Goal: Find specific page/section: Find specific page/section

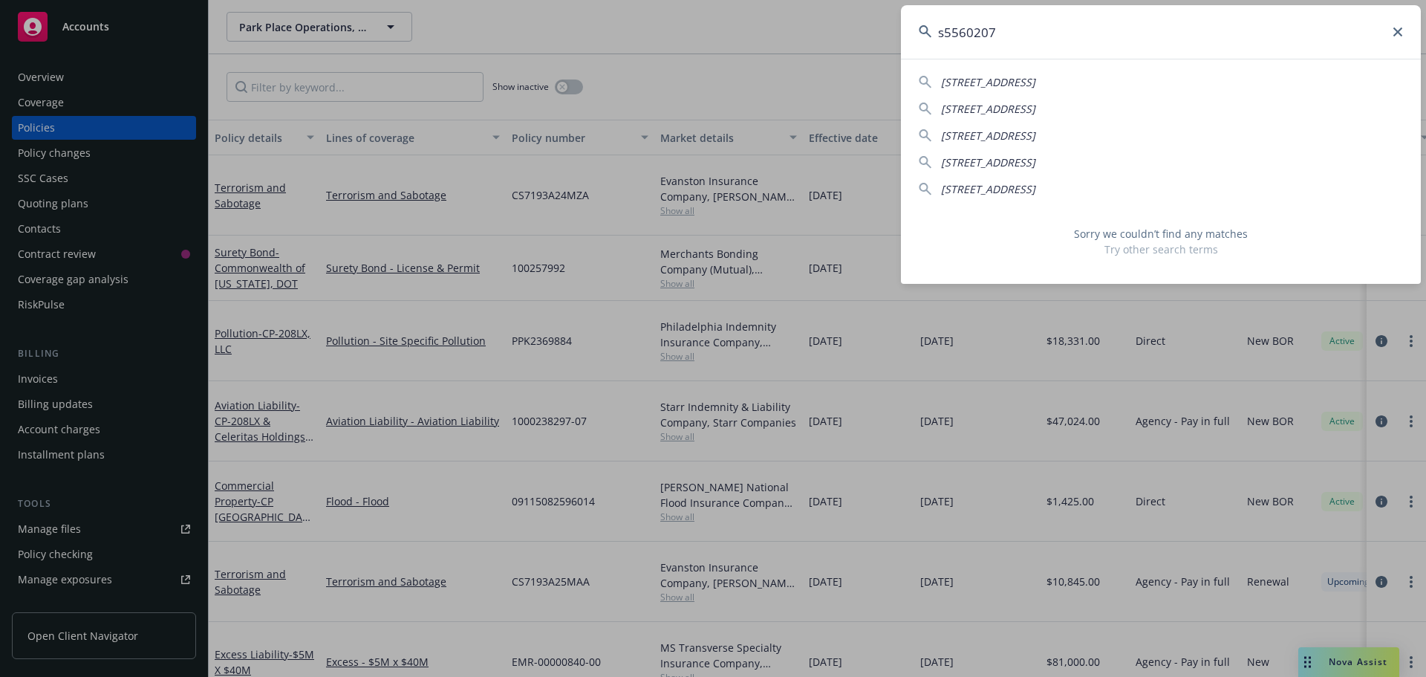
click at [946, 31] on input "s5560207" at bounding box center [1161, 31] width 520 height 53
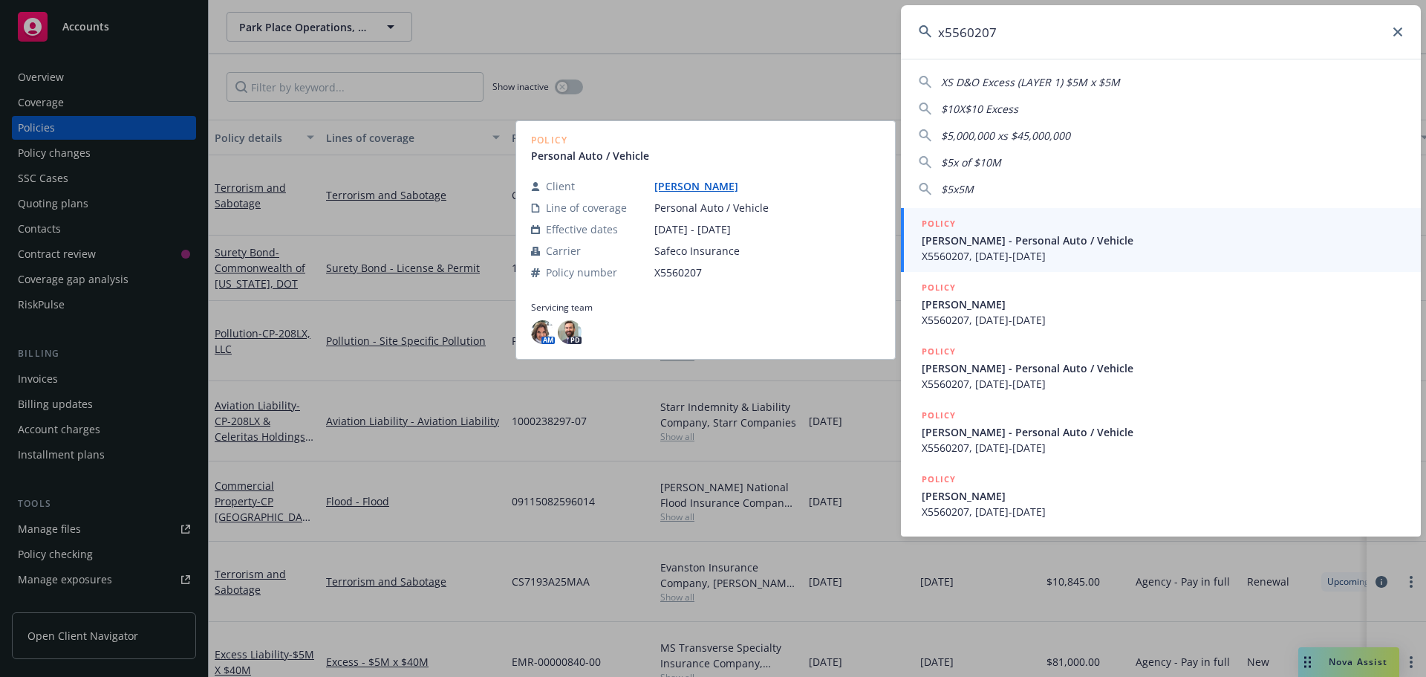
type input "x5560207"
click at [990, 244] on span "[PERSON_NAME] - Personal Auto / Vehicle" at bounding box center [1162, 241] width 481 height 16
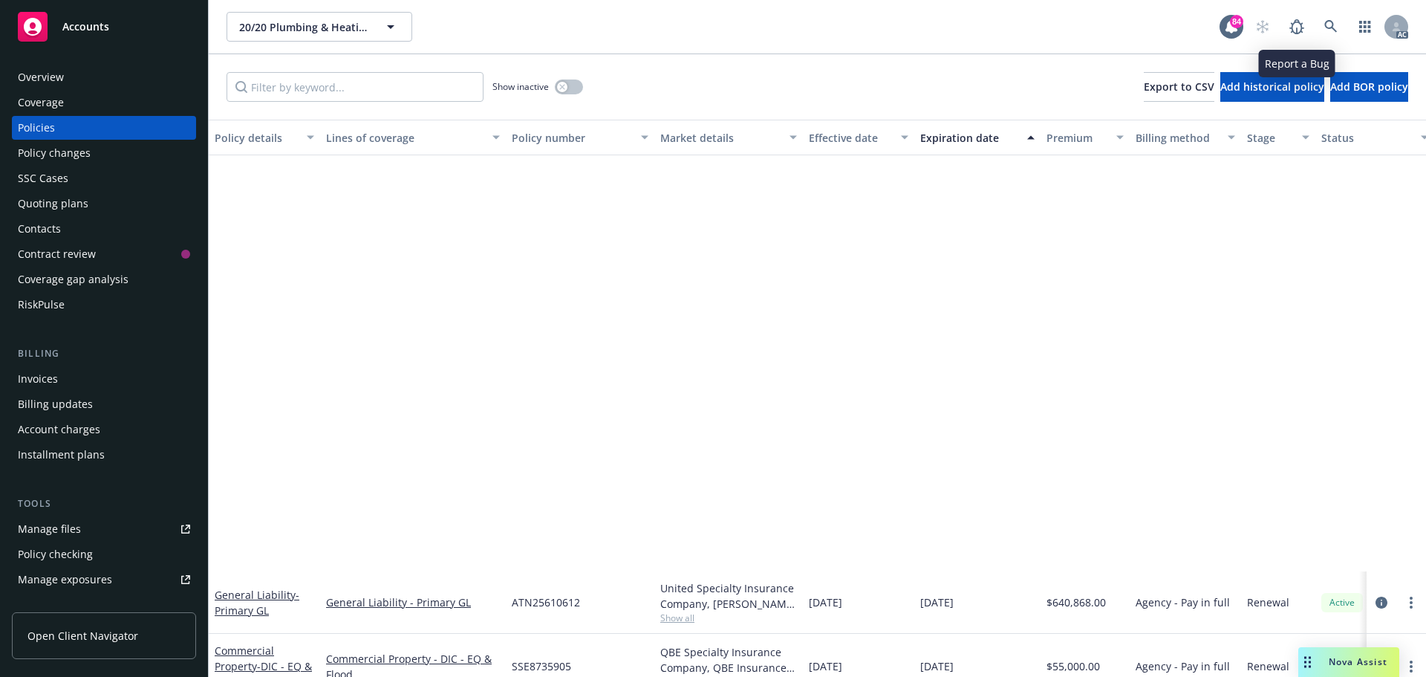
click at [1333, 21] on icon at bounding box center [1331, 26] width 13 height 13
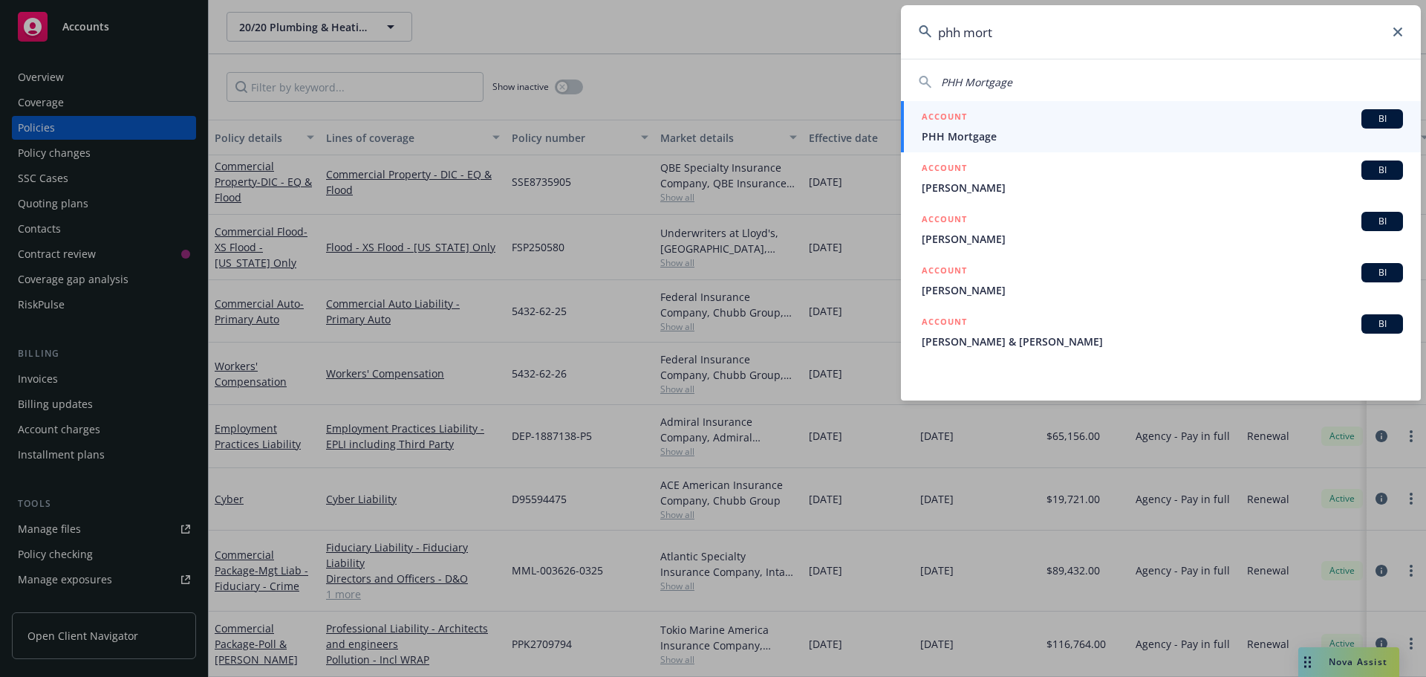
type input "phh mort"
click at [986, 127] on div "ACCOUNT BI" at bounding box center [1162, 118] width 481 height 19
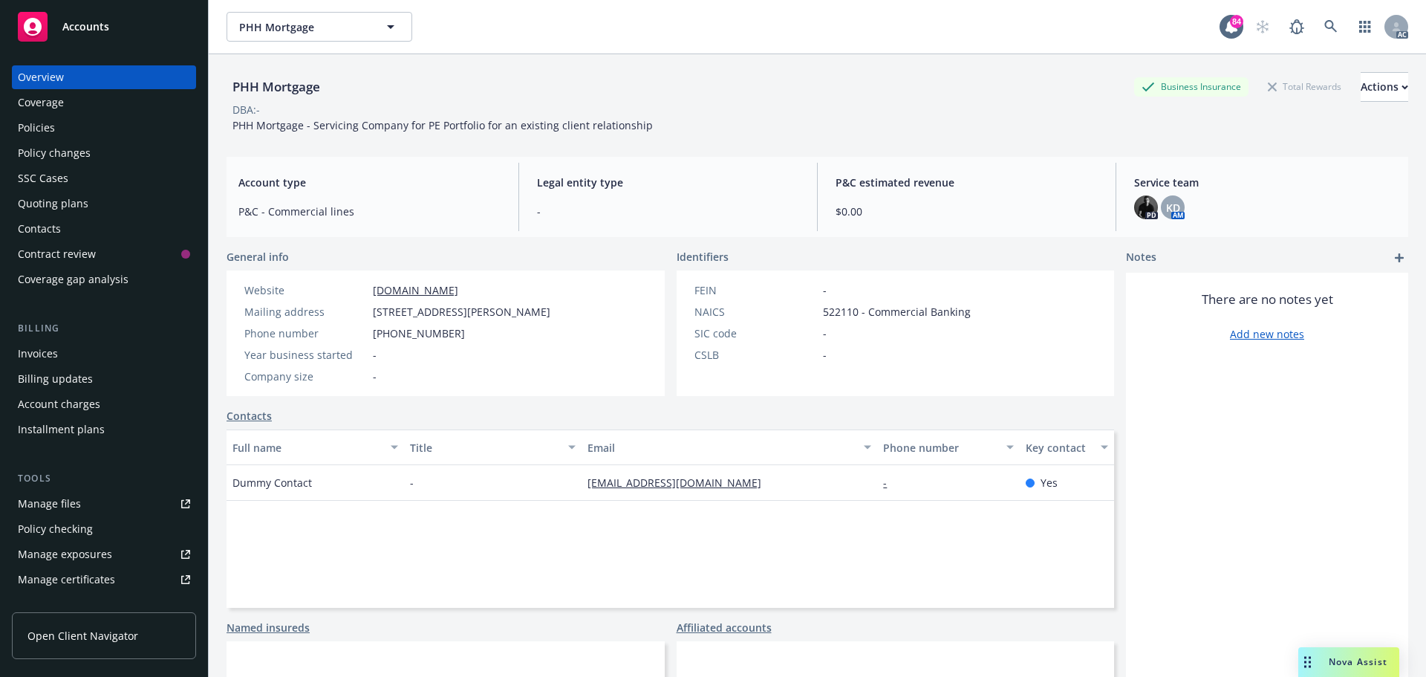
click at [68, 120] on div "Policies" at bounding box center [104, 128] width 172 height 24
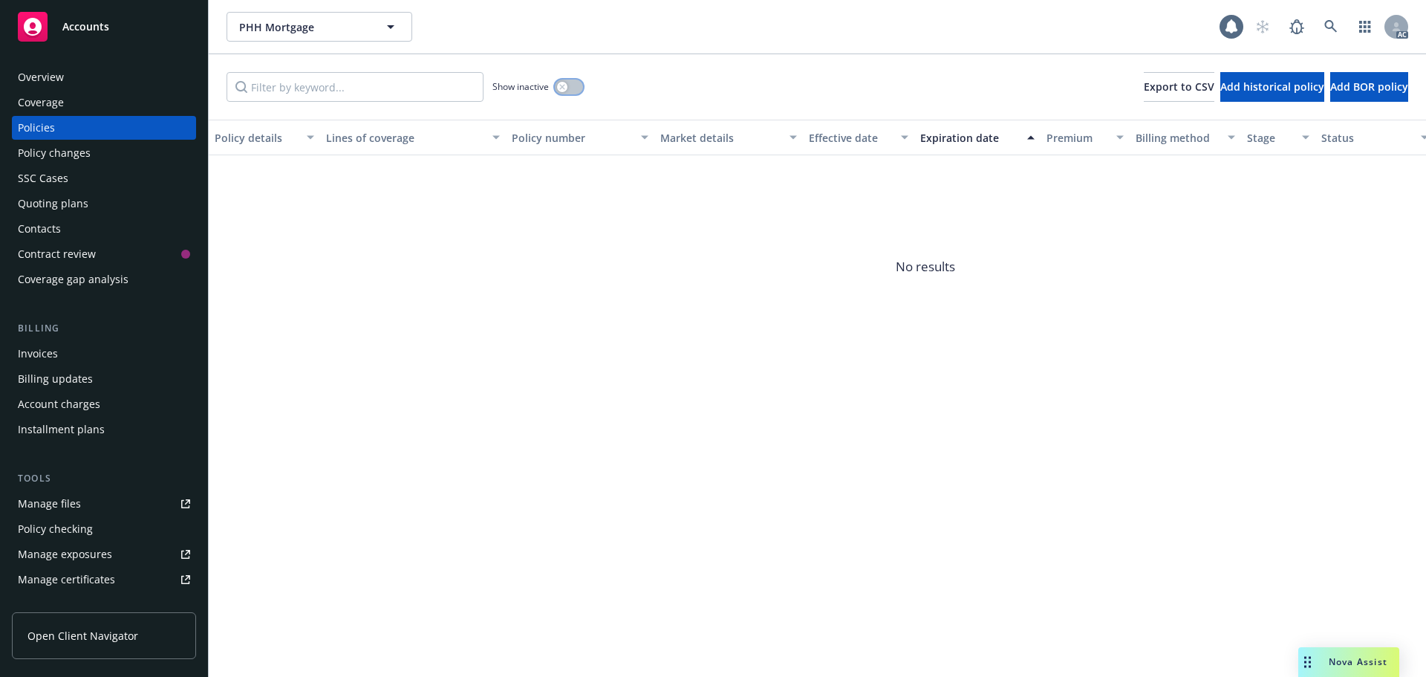
click at [579, 88] on button "button" at bounding box center [569, 86] width 28 height 15
click at [1325, 28] on icon at bounding box center [1331, 26] width 13 height 13
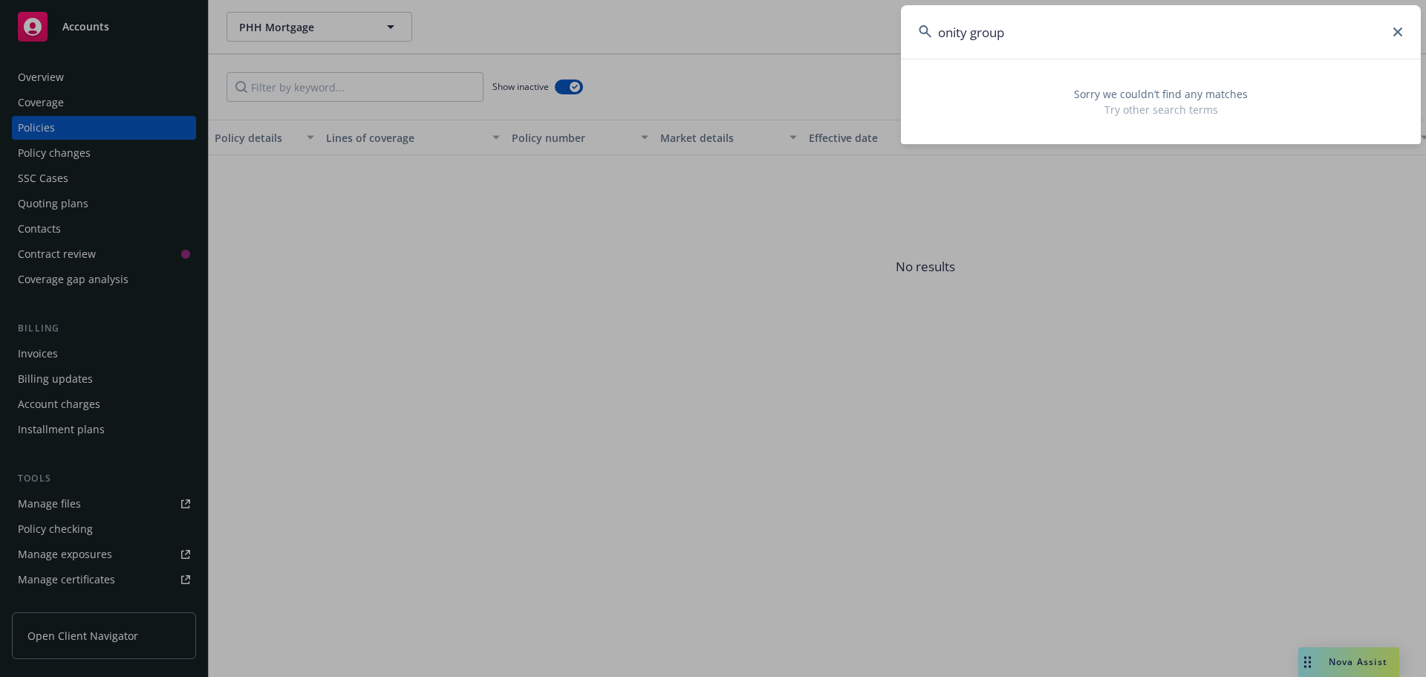
type input "onity group"
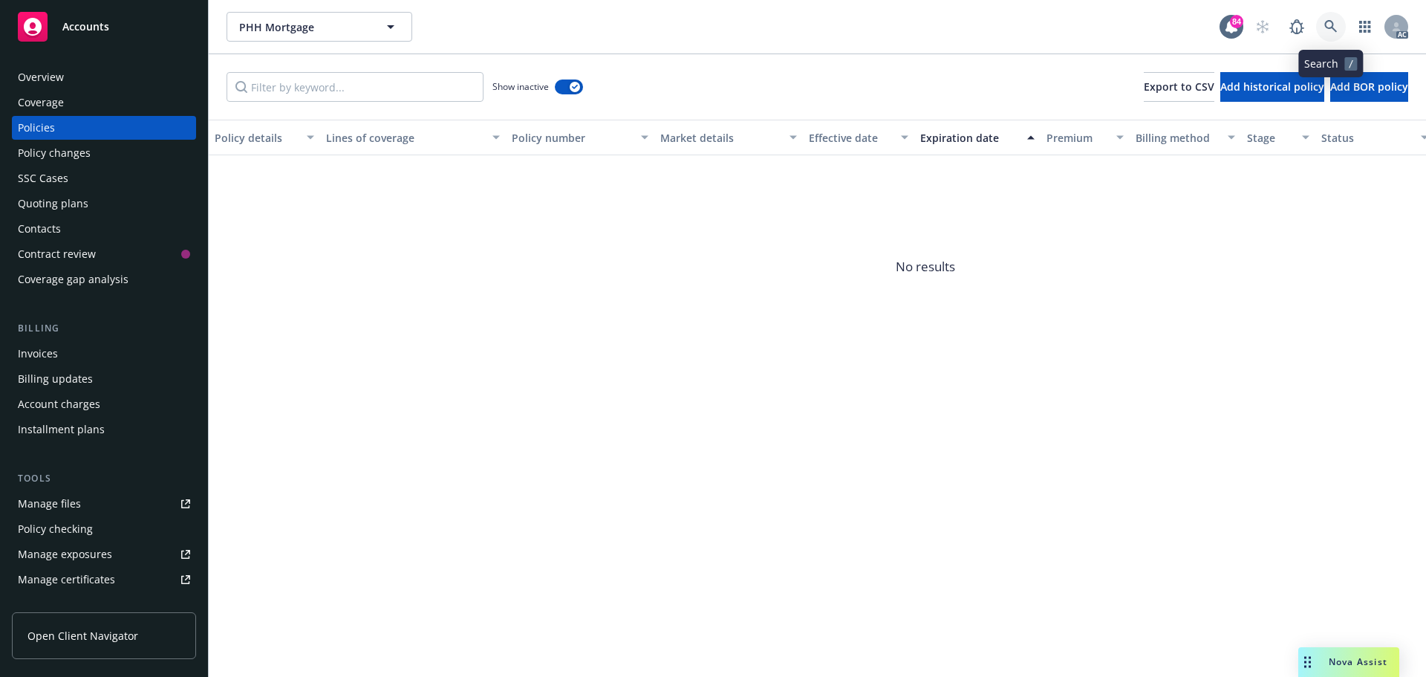
click at [1326, 22] on icon at bounding box center [1331, 26] width 13 height 13
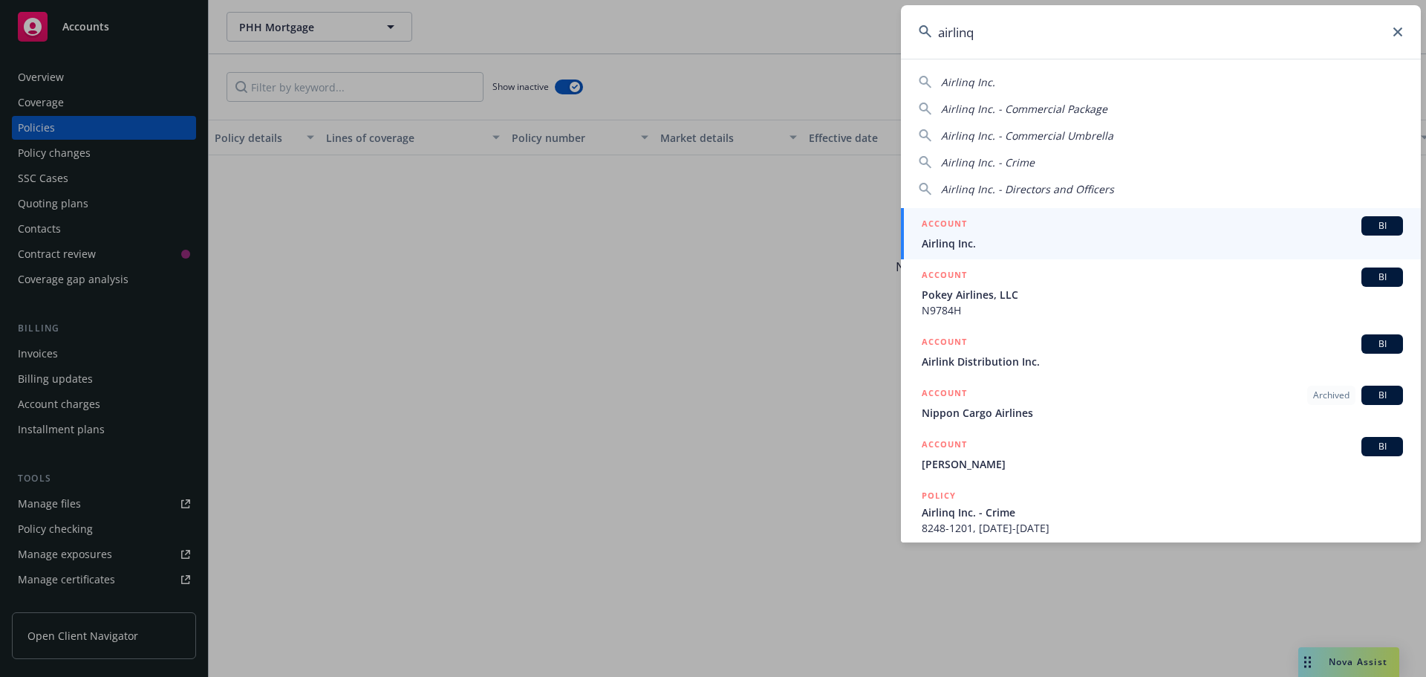
type input "airlinq"
click at [998, 234] on div "ACCOUNT BI" at bounding box center [1162, 225] width 481 height 19
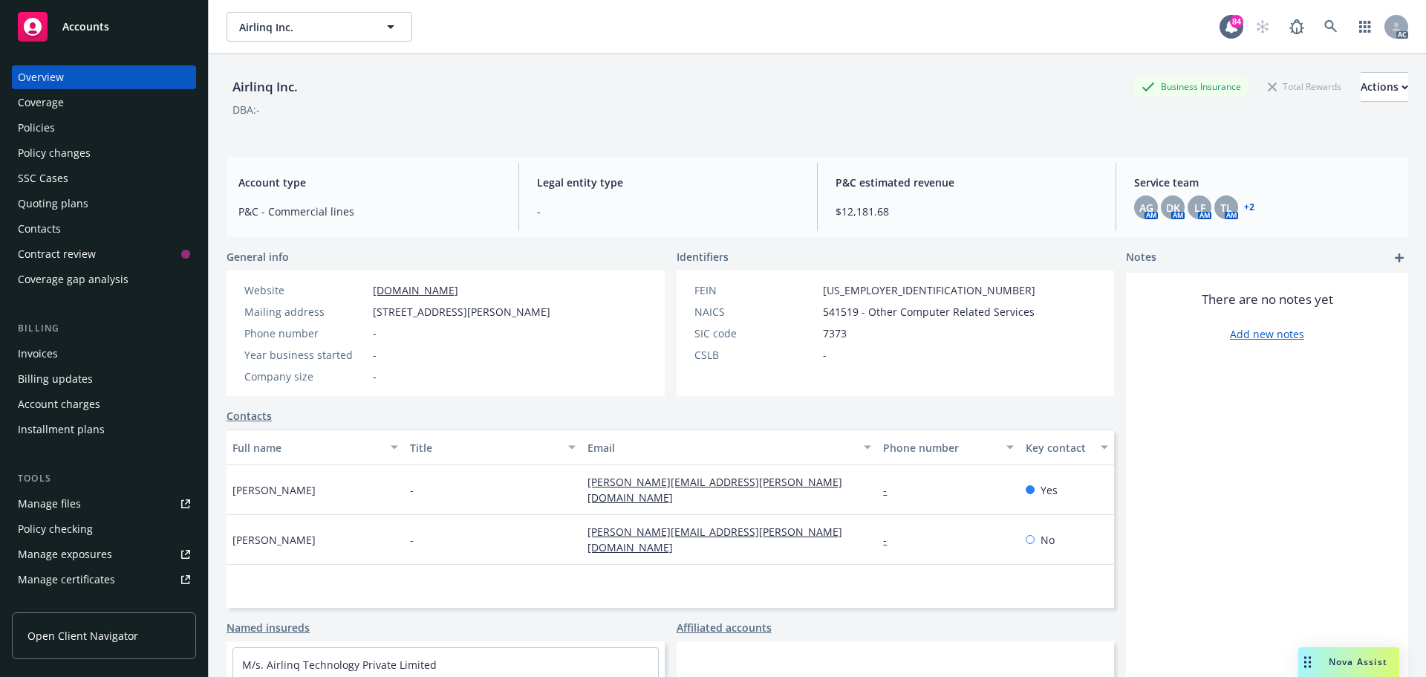
click at [63, 123] on div "Policies" at bounding box center [104, 128] width 172 height 24
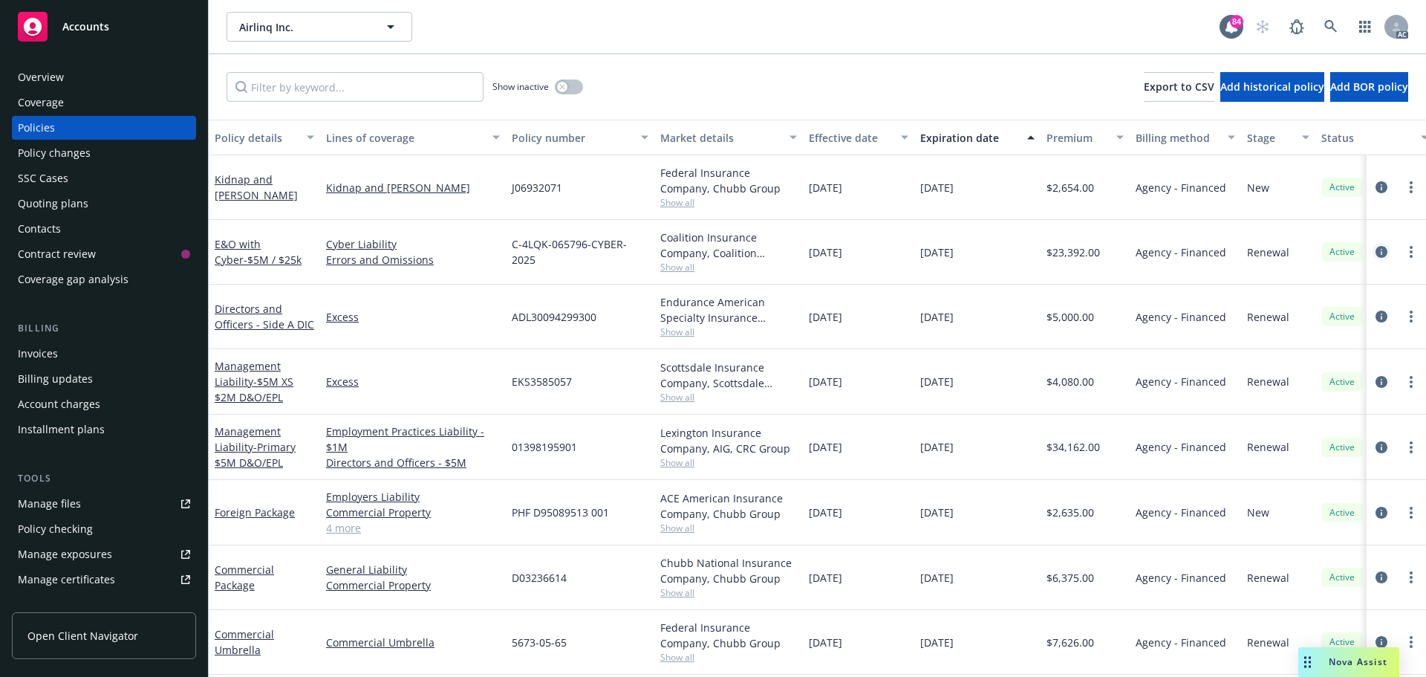
click at [1376, 250] on icon "circleInformation" at bounding box center [1382, 252] width 12 height 12
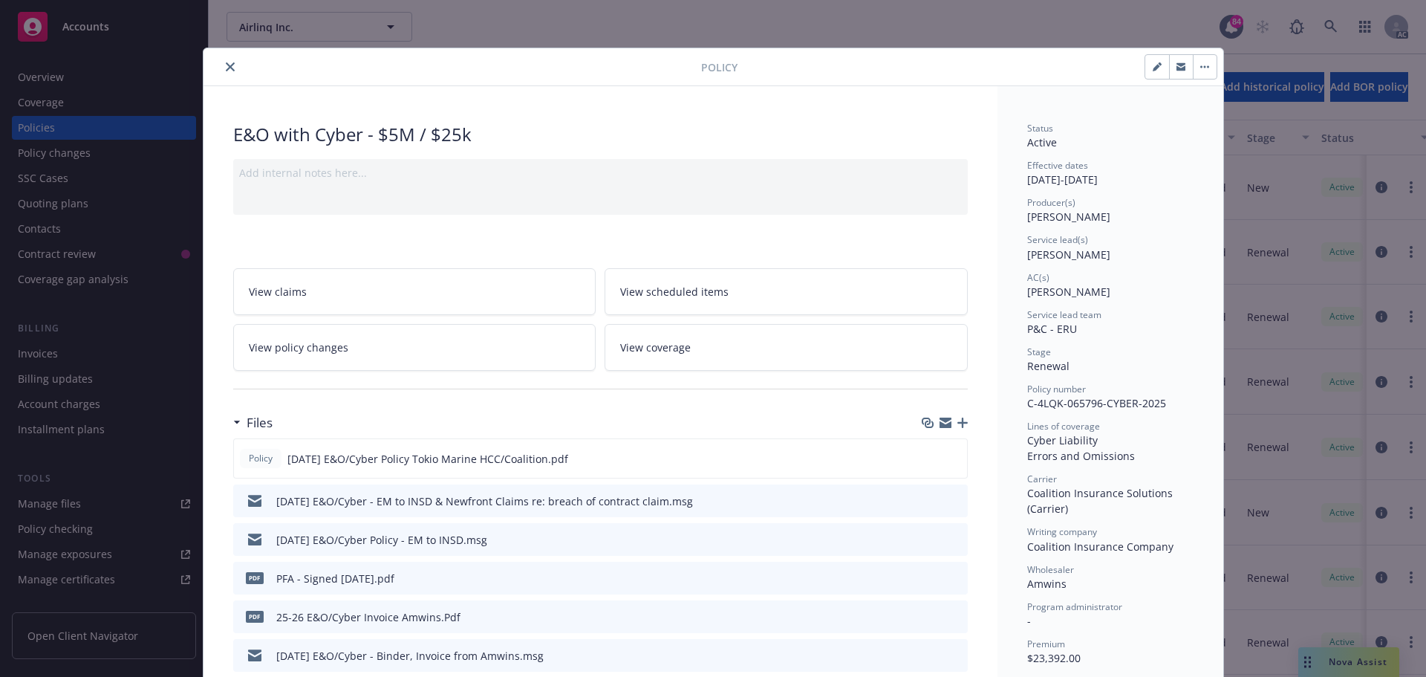
click at [226, 67] on icon "close" at bounding box center [230, 66] width 9 height 9
